Goal: Task Accomplishment & Management: Complete application form

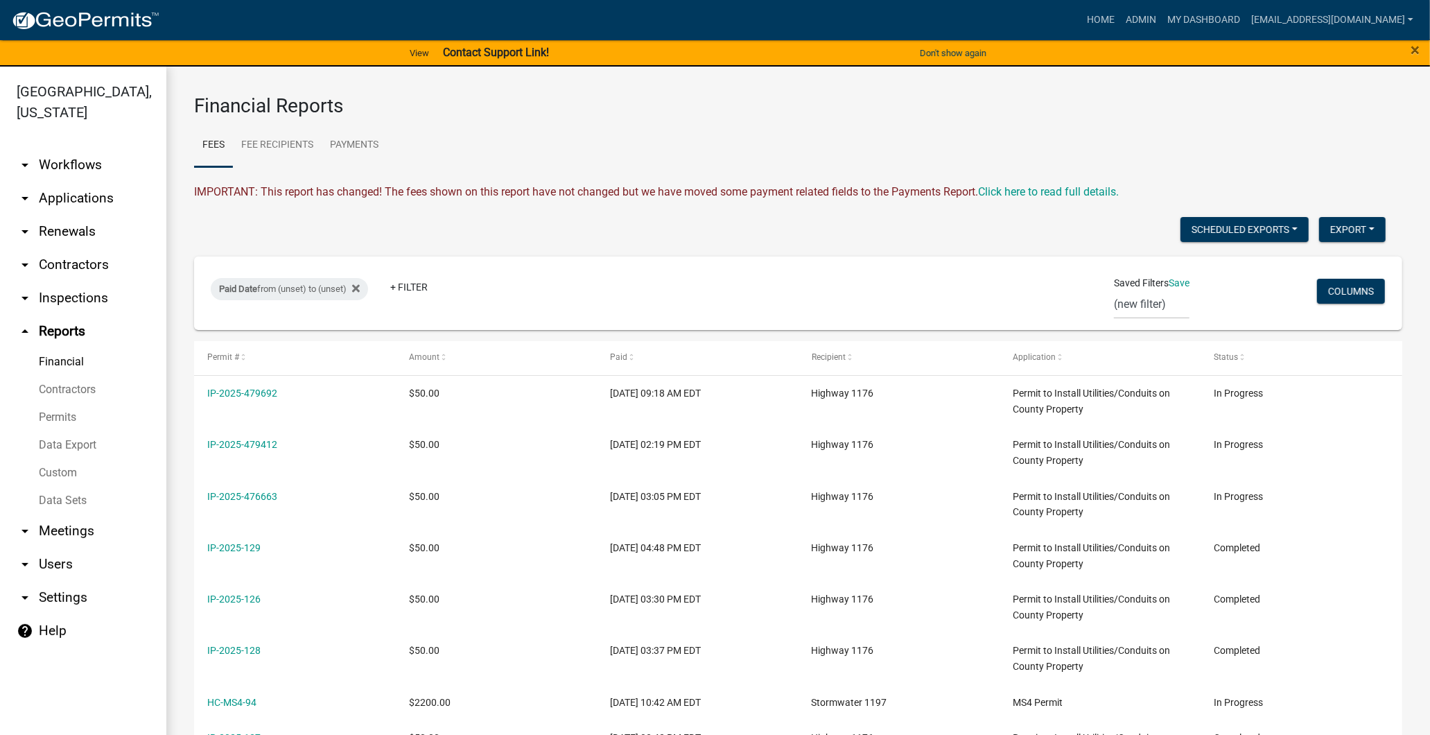
click at [73, 159] on link "arrow_drop_down Workflows" at bounding box center [83, 164] width 166 height 33
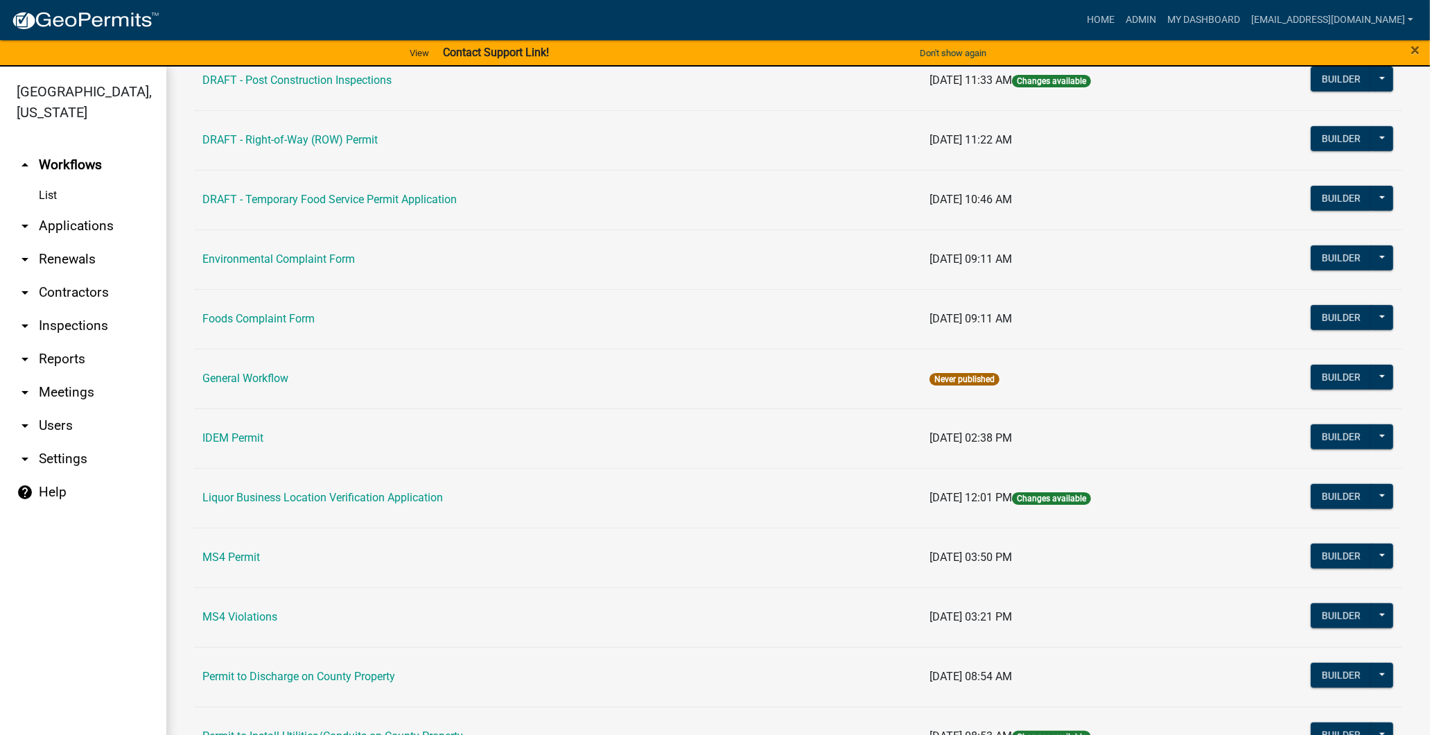
scroll to position [847, 0]
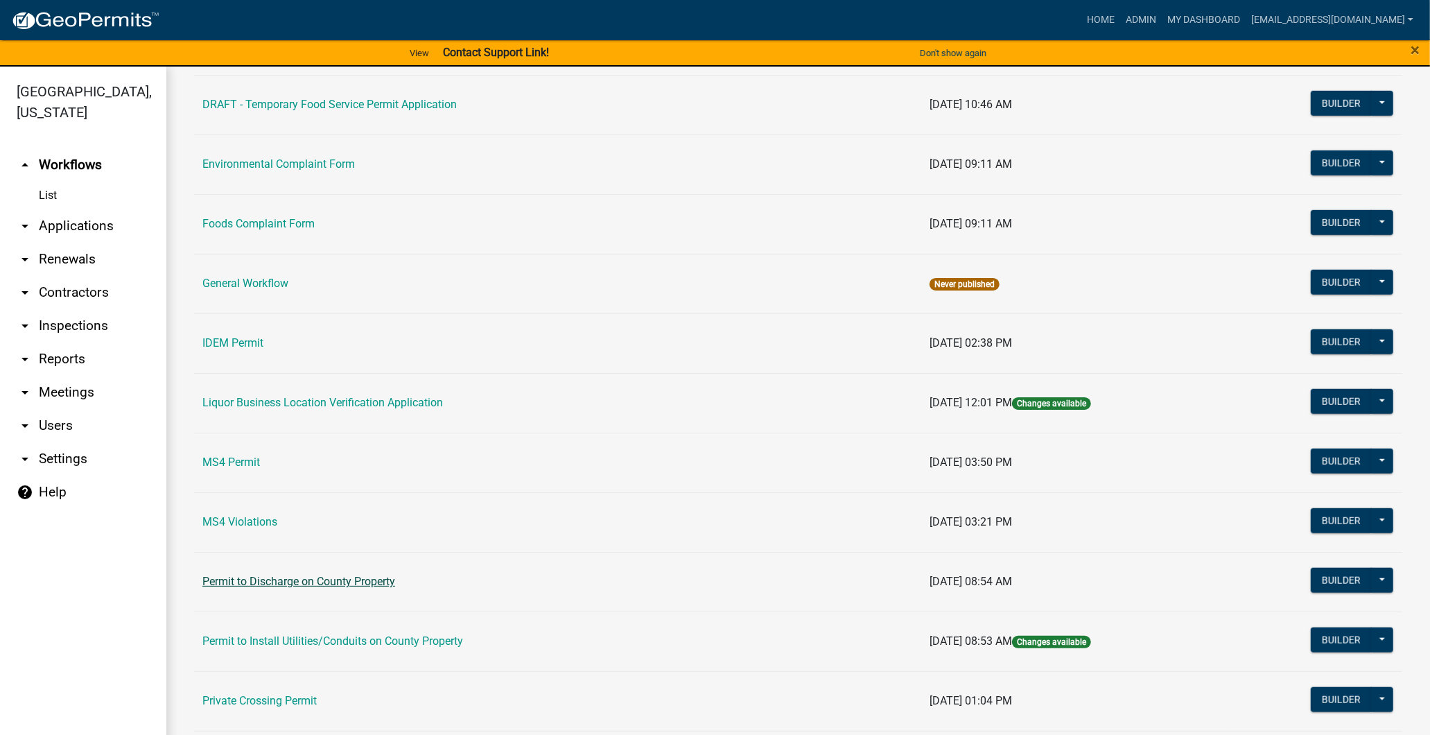
click at [335, 586] on link "Permit to Discharge on County Property" at bounding box center [298, 581] width 193 height 13
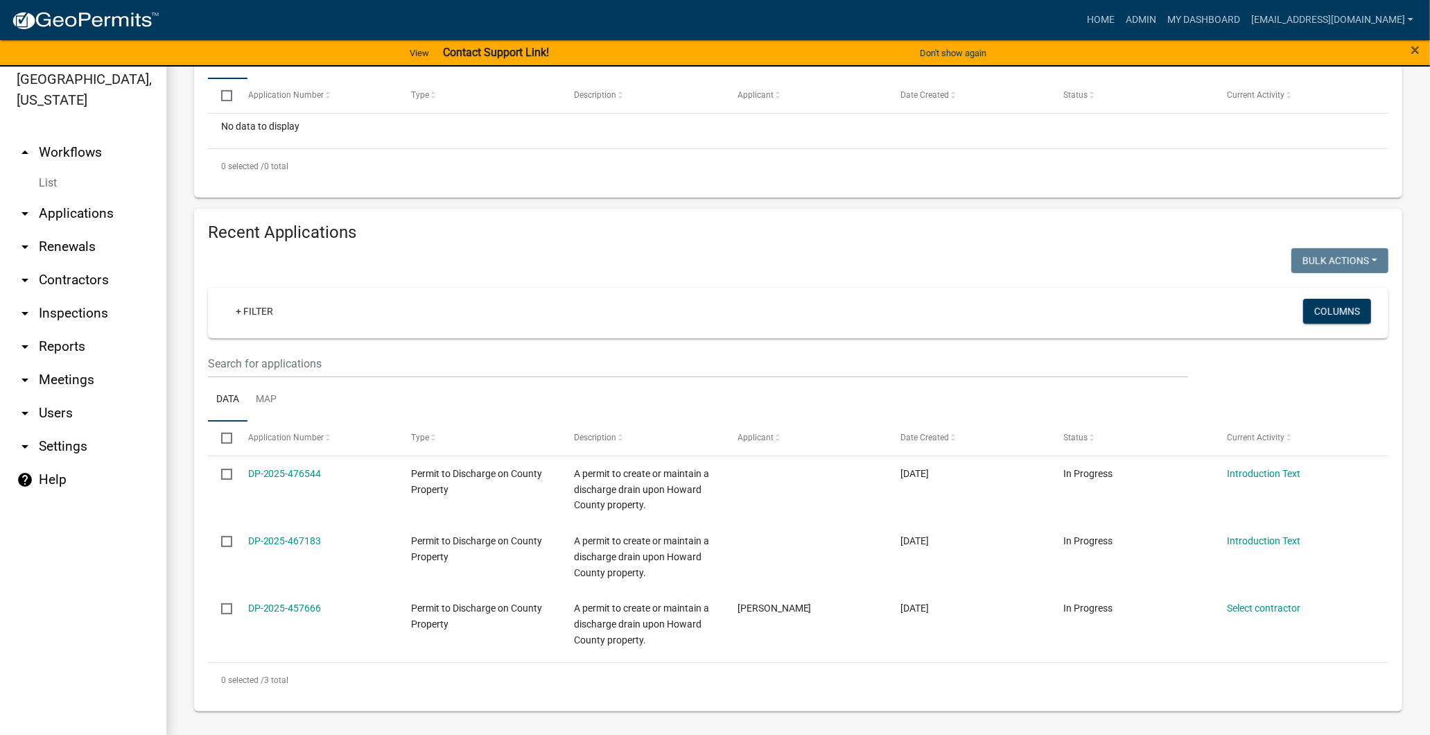
scroll to position [17, 0]
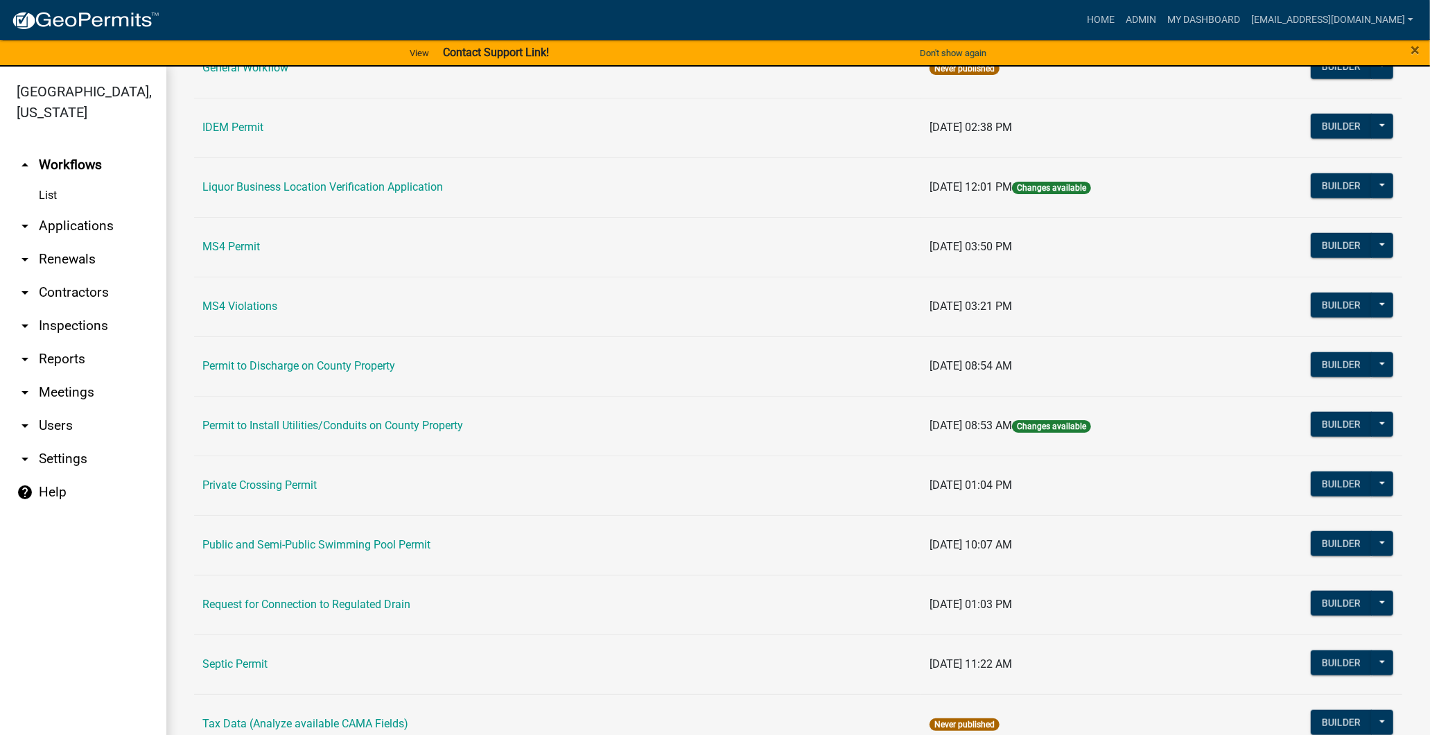
scroll to position [1078, 0]
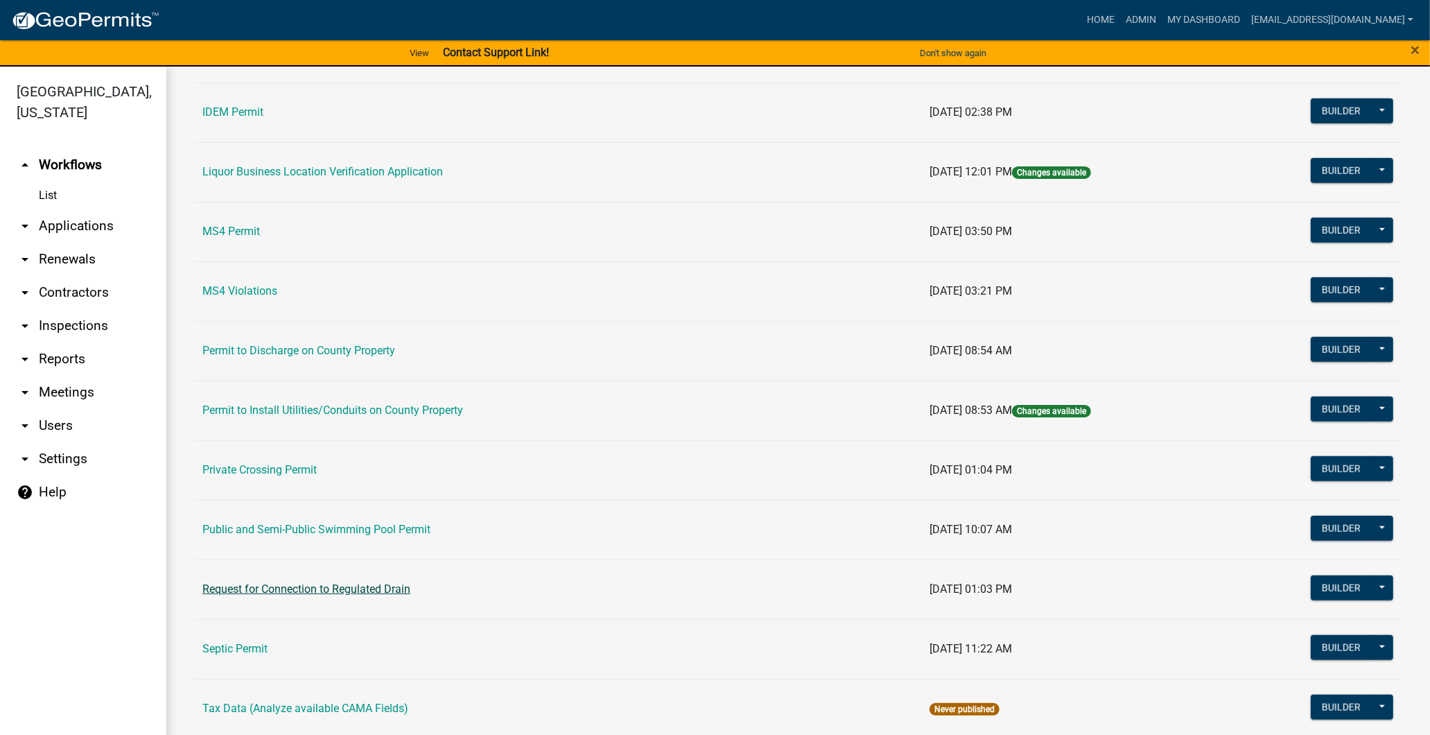
click at [301, 592] on link "Request for Connection to Regulated Drain" at bounding box center [306, 588] width 208 height 13
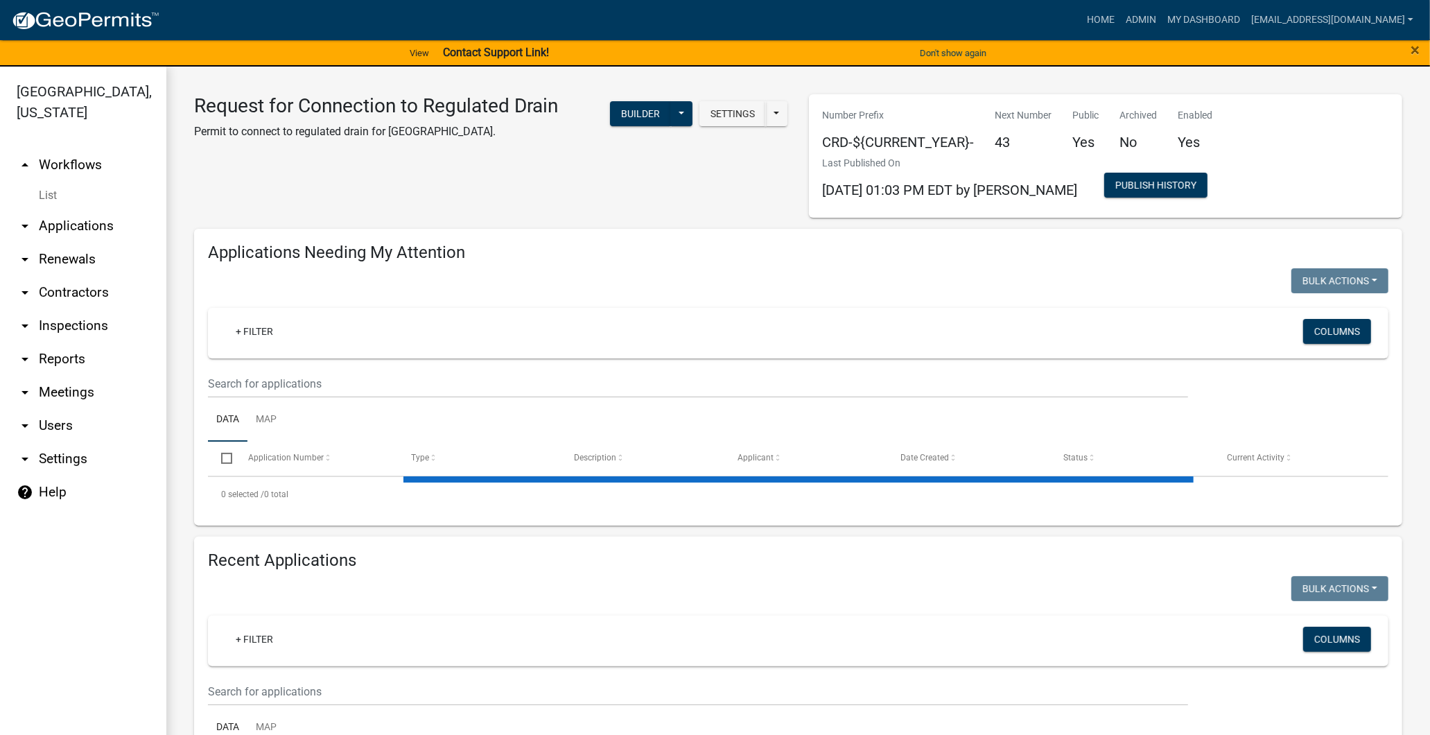
select select "3: 100"
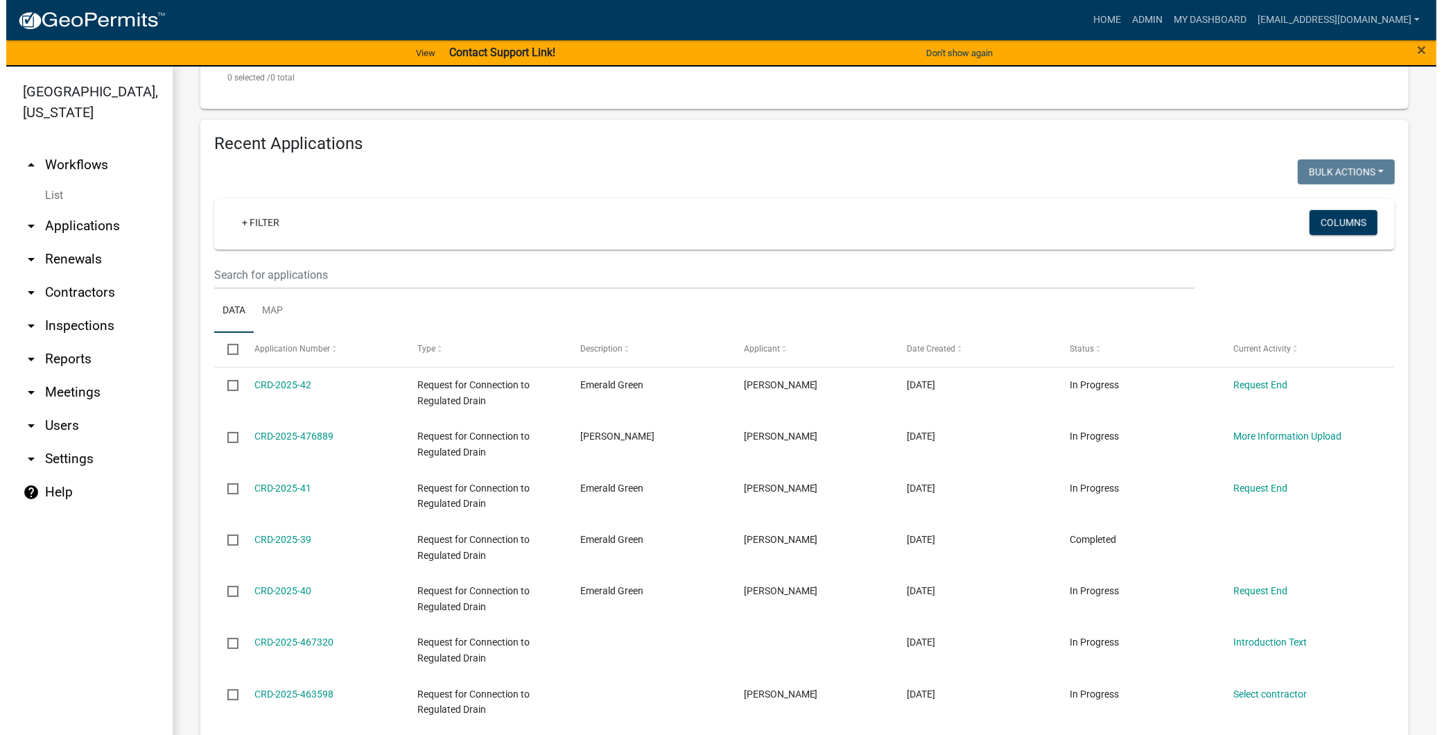
scroll to position [452, 0]
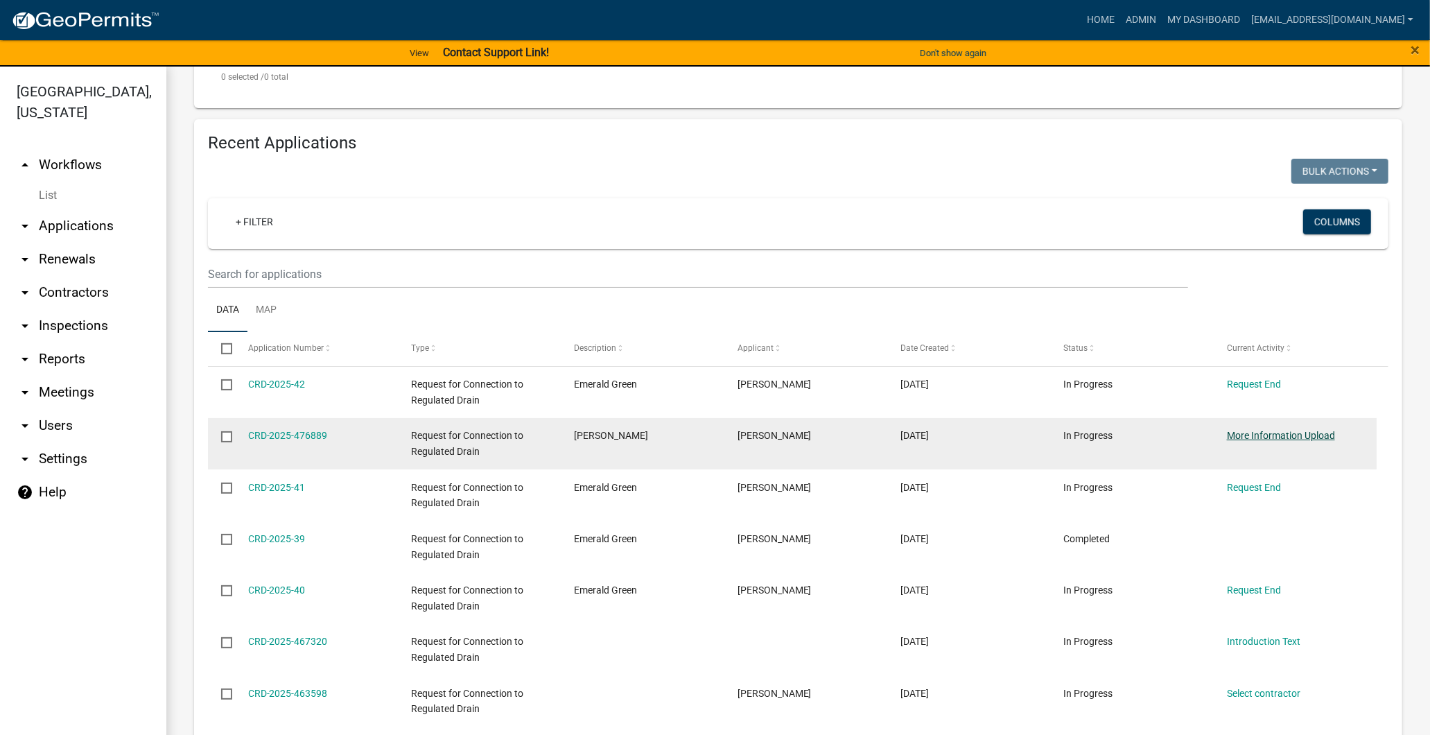
click at [1264, 439] on link "More Information Upload" at bounding box center [1281, 435] width 108 height 11
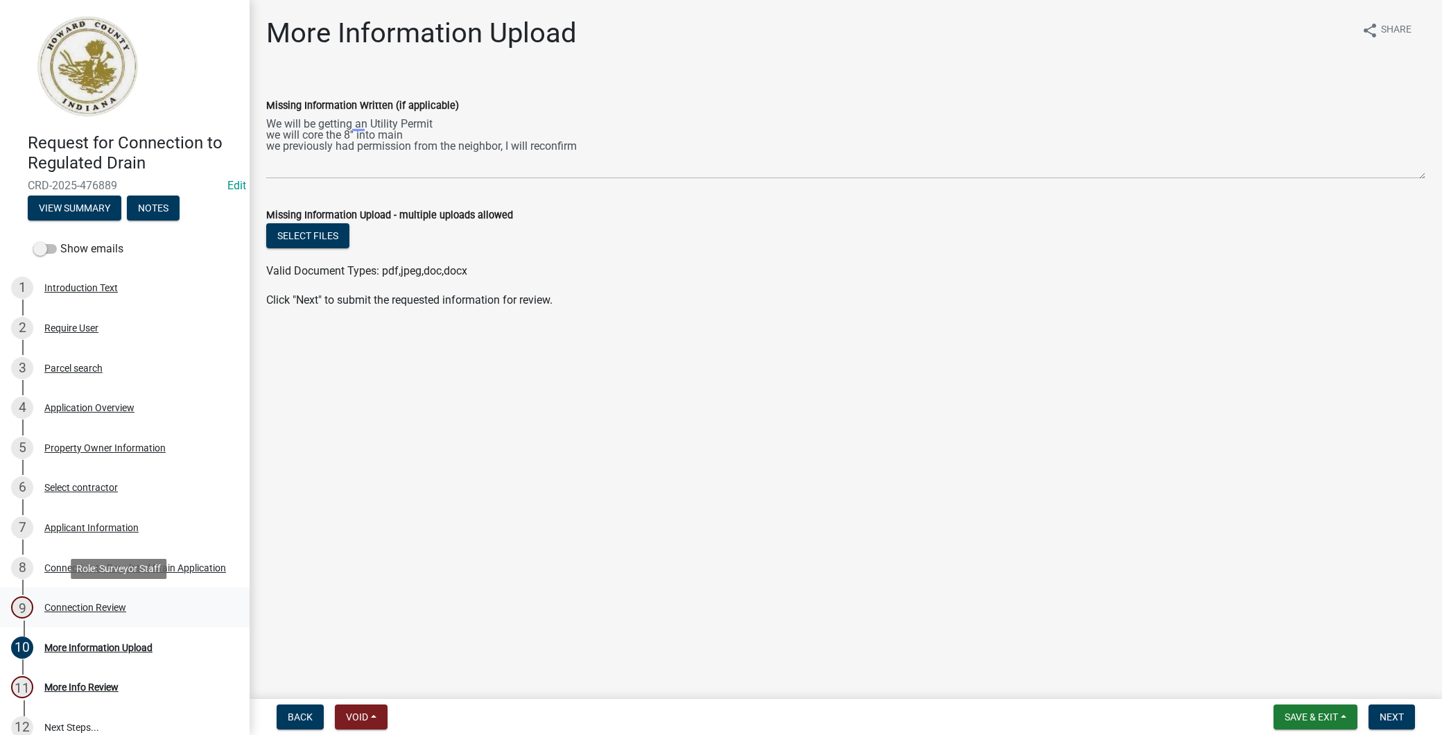
click at [170, 599] on div "9 Connection Review" at bounding box center [119, 607] width 216 height 22
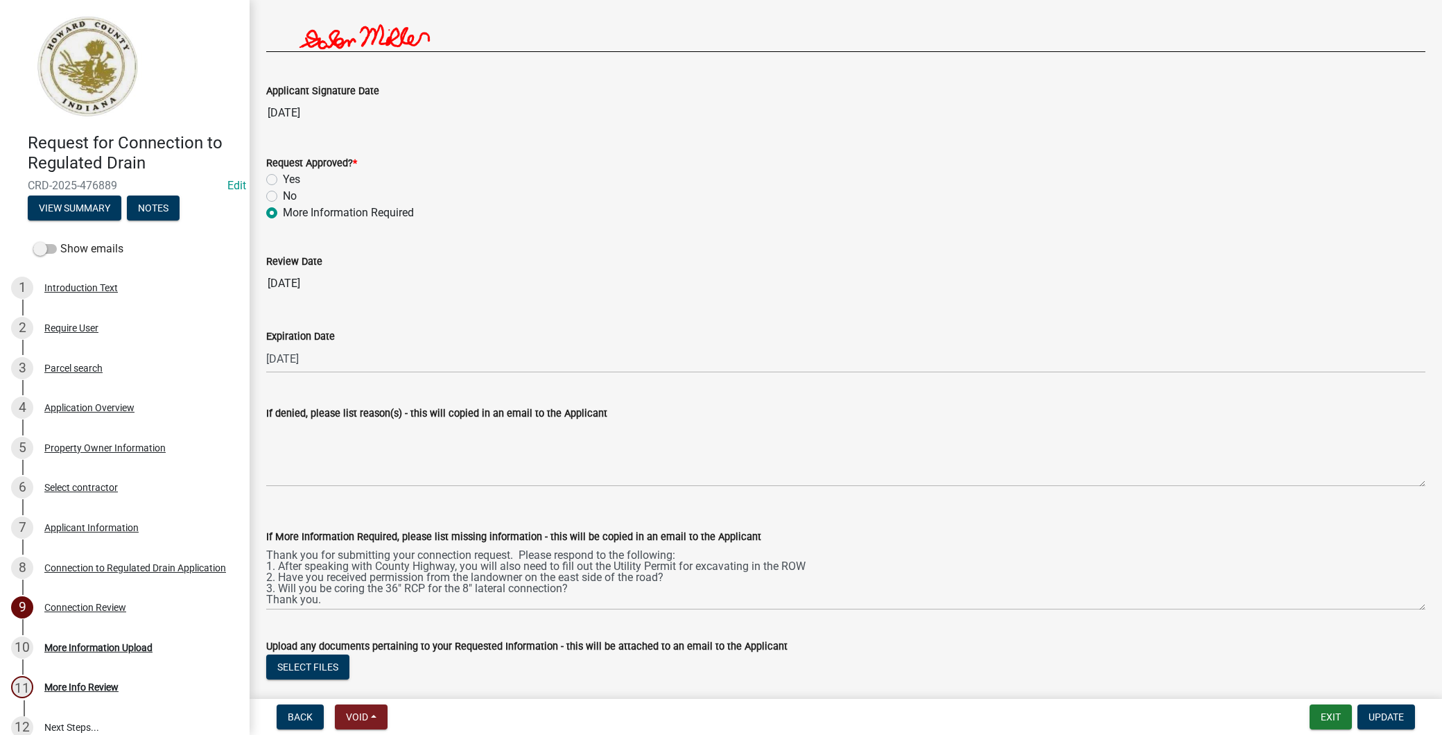
scroll to position [2670, 0]
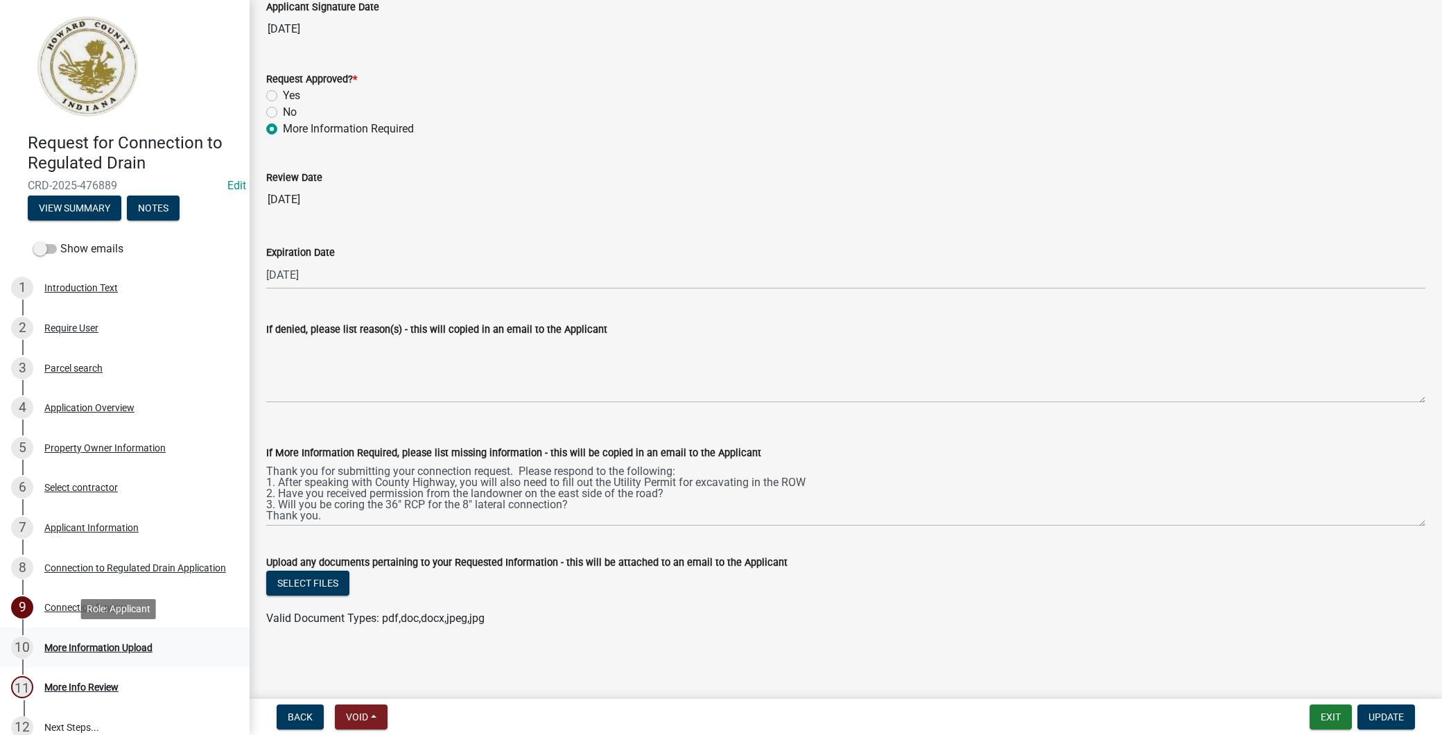
click at [184, 642] on div "10 More Information Upload" at bounding box center [119, 647] width 216 height 22
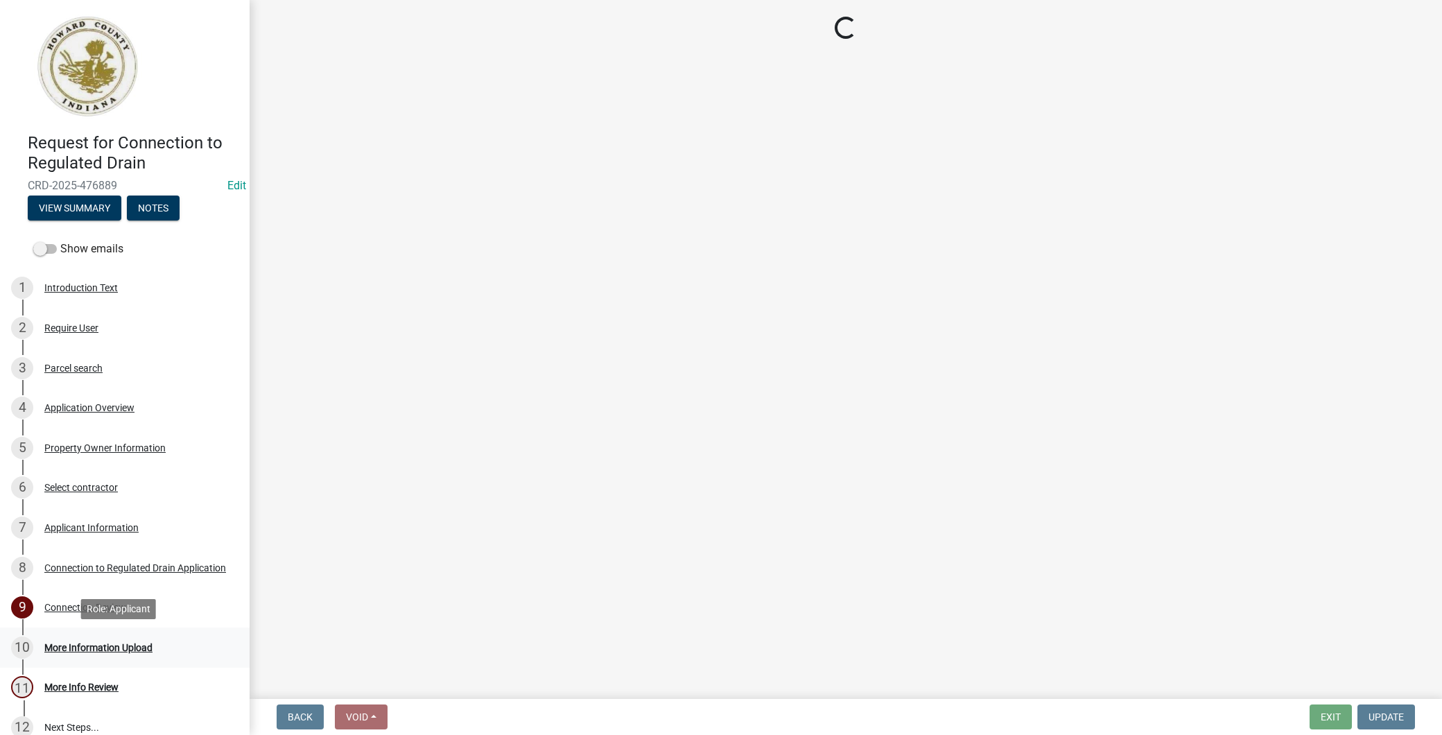
scroll to position [0, 0]
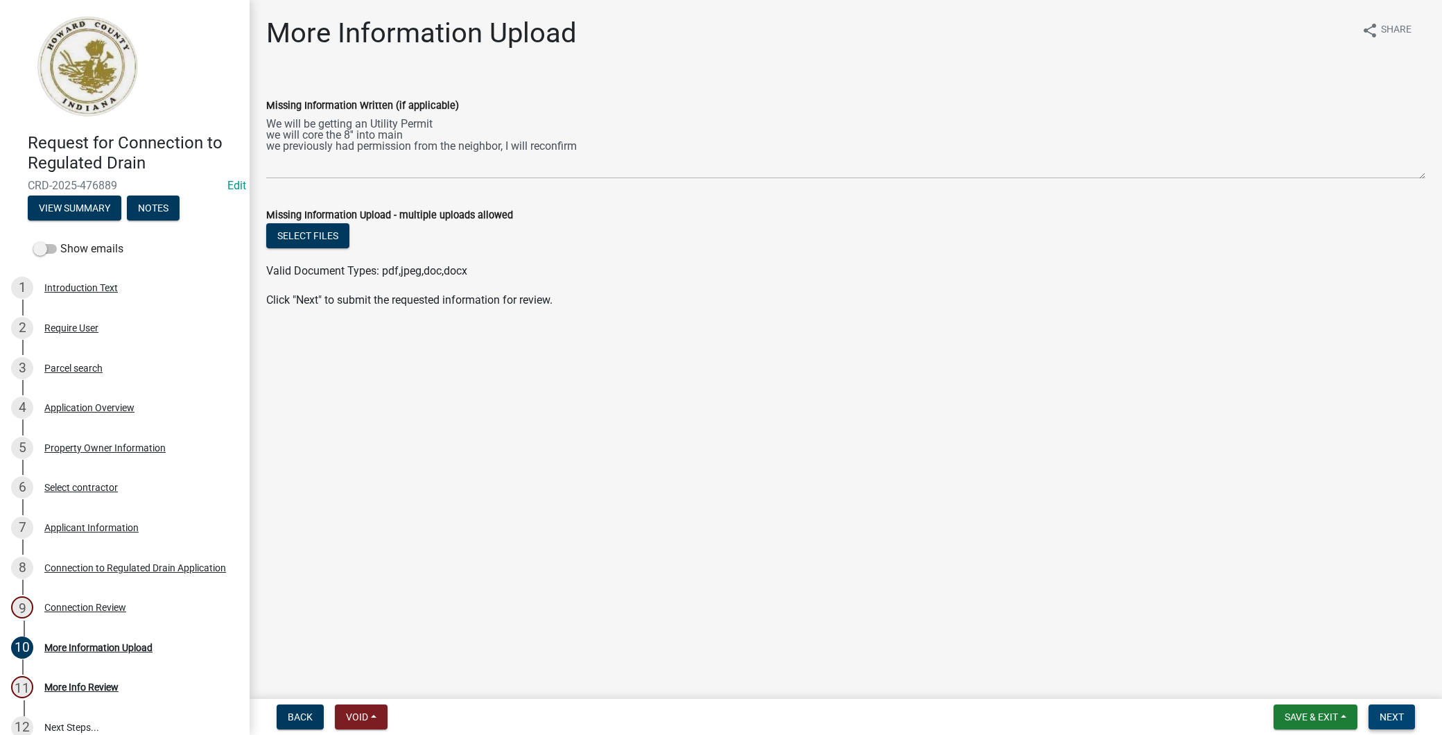
click at [1388, 719] on span "Next" at bounding box center [1391, 716] width 24 height 11
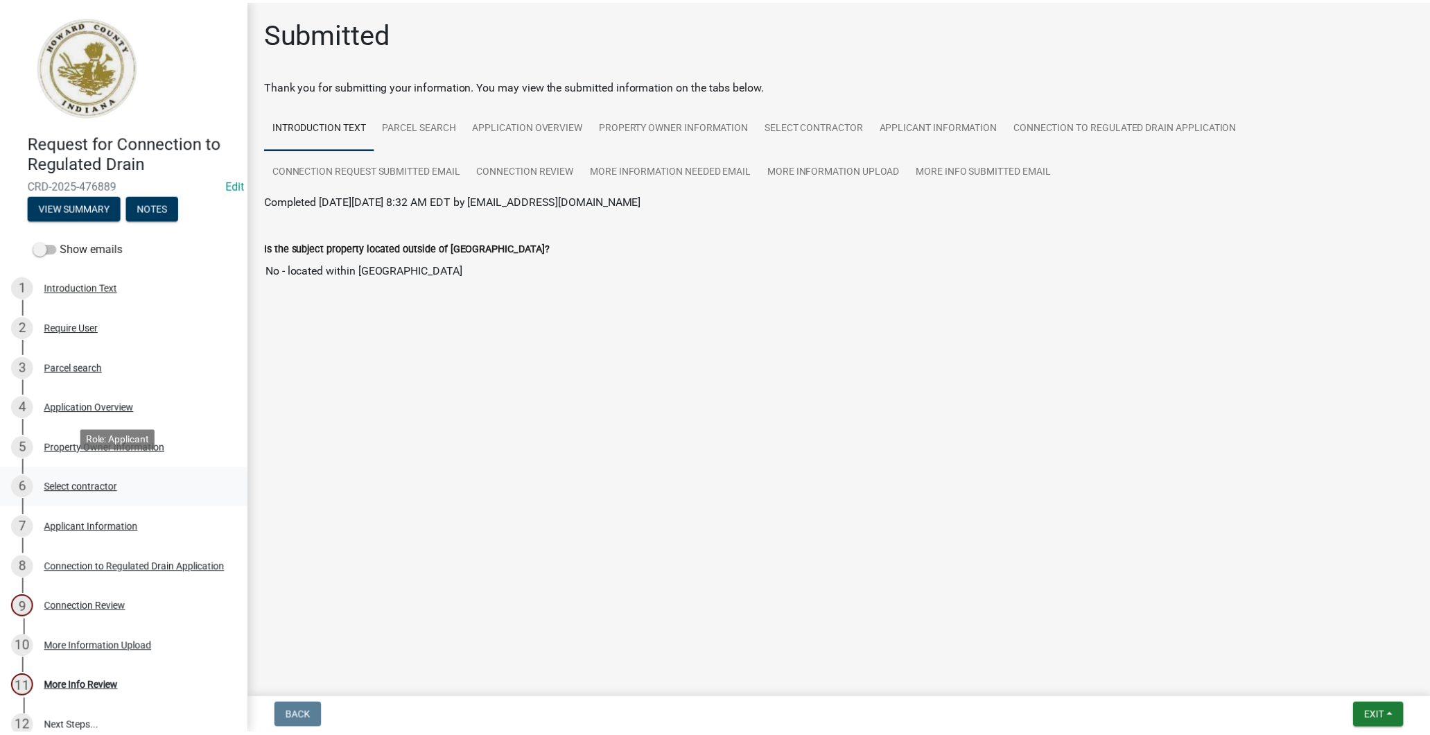
scroll to position [17, 0]
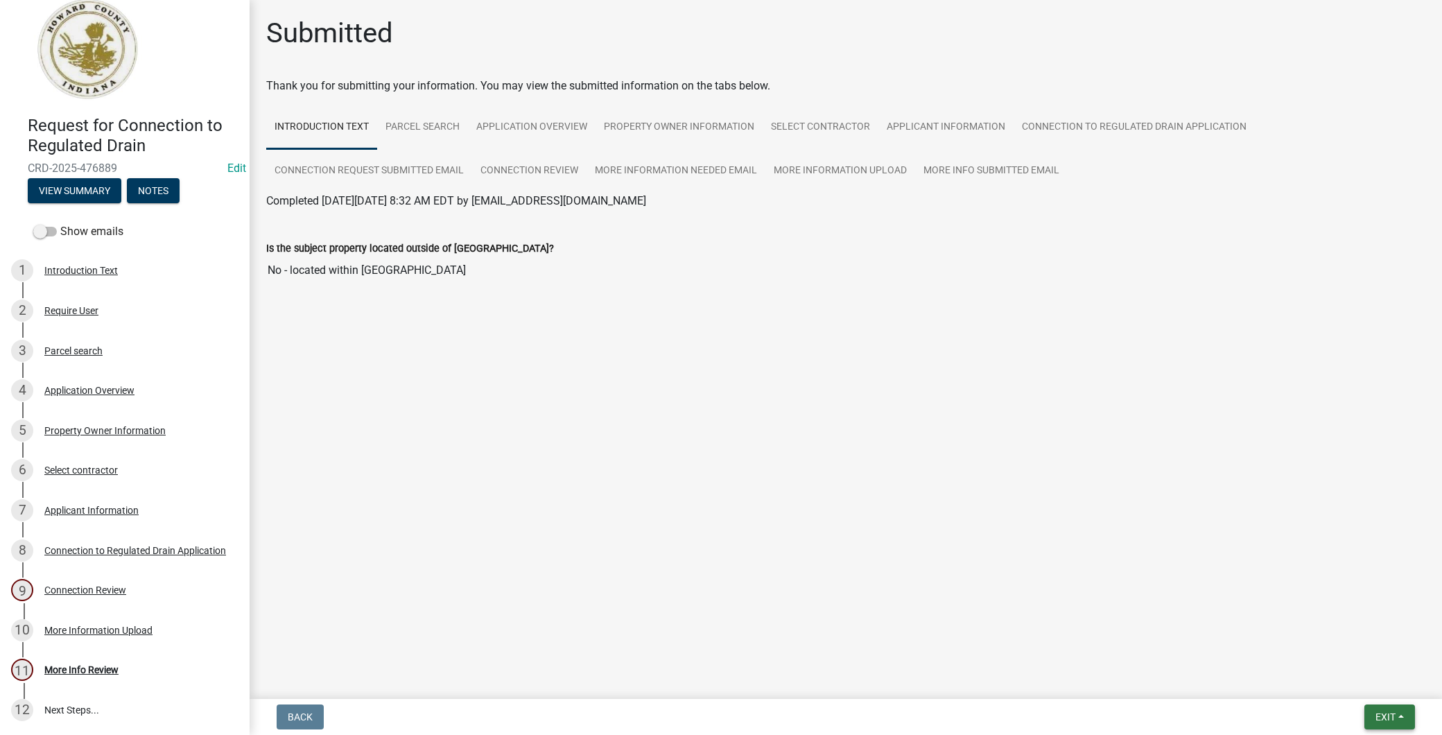
click at [1391, 712] on span "Exit" at bounding box center [1385, 716] width 20 height 11
click at [1367, 676] on button "Save & Exit" at bounding box center [1359, 680] width 111 height 33
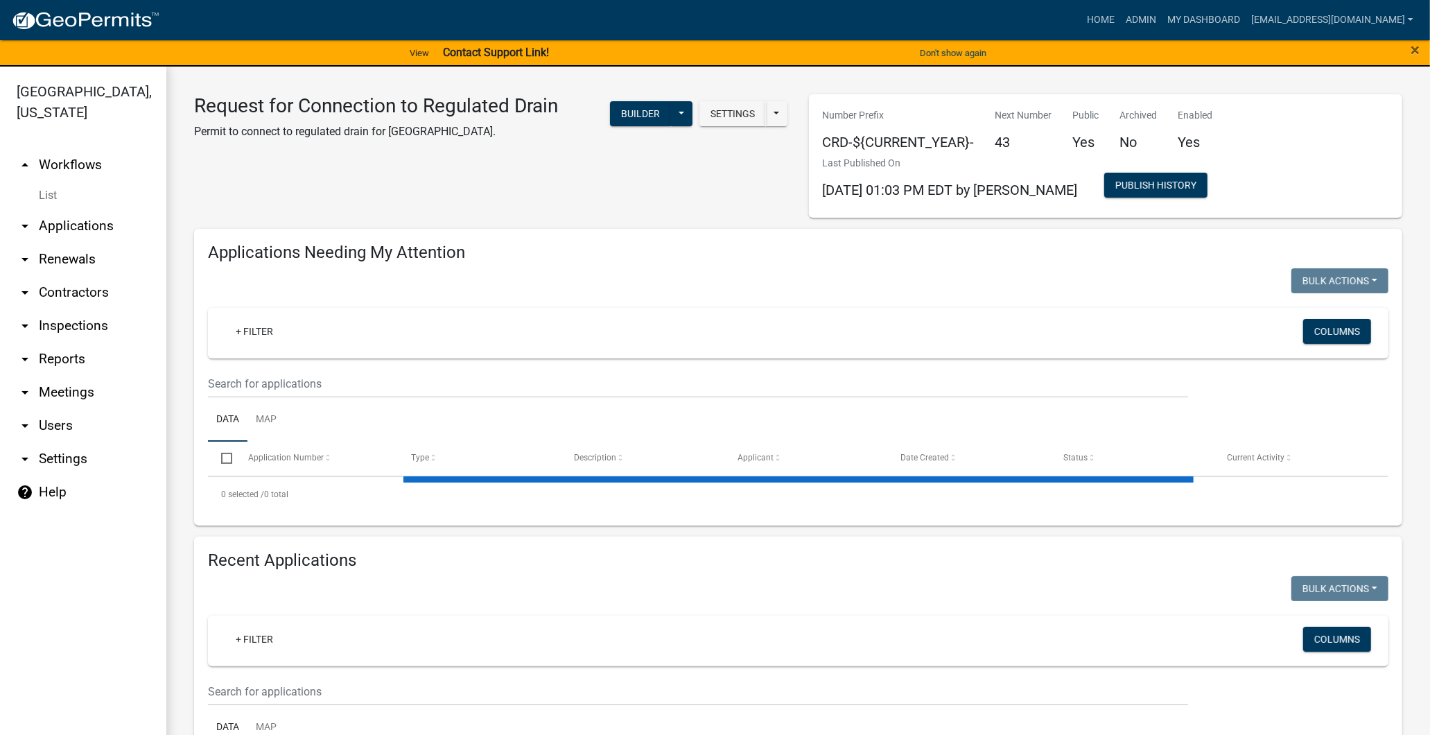
select select "3: 100"
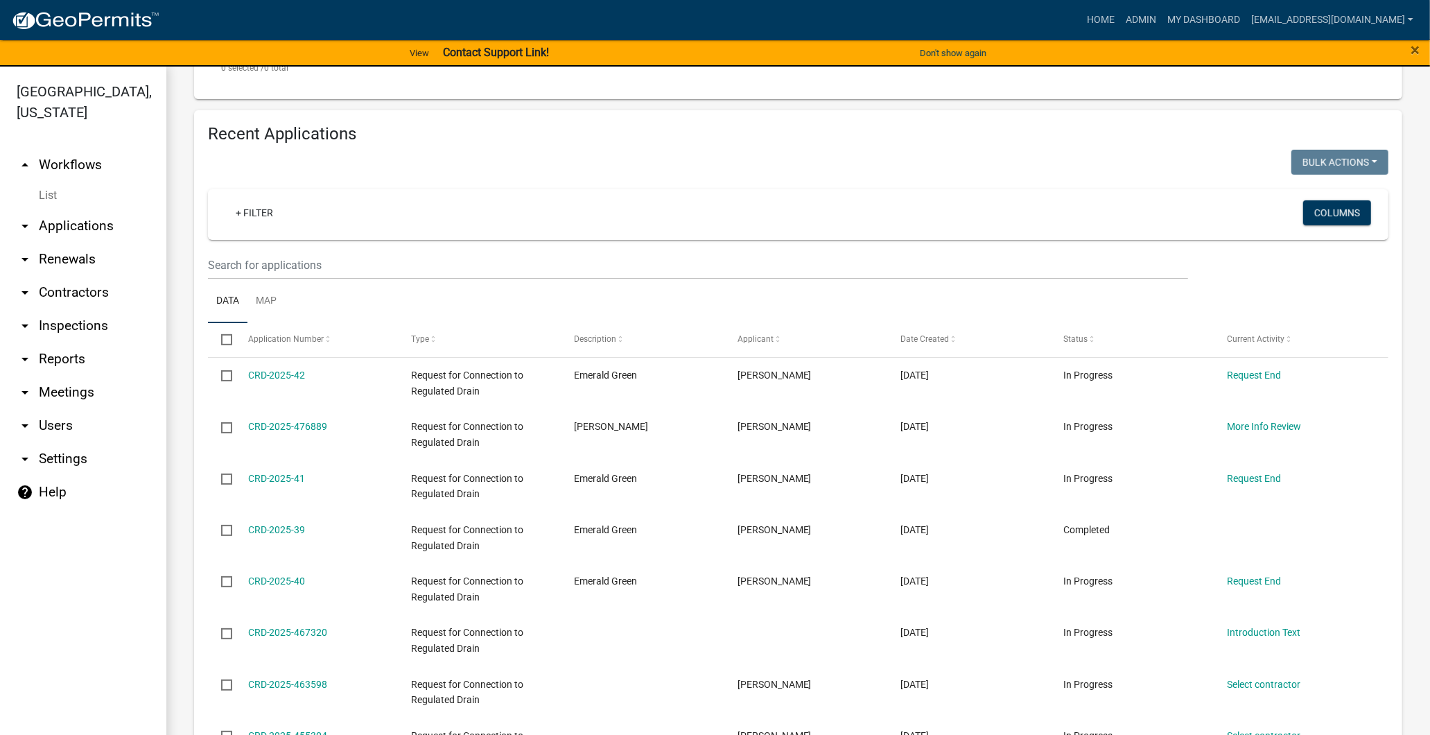
scroll to position [539, 0]
